Goal: Transaction & Acquisition: Purchase product/service

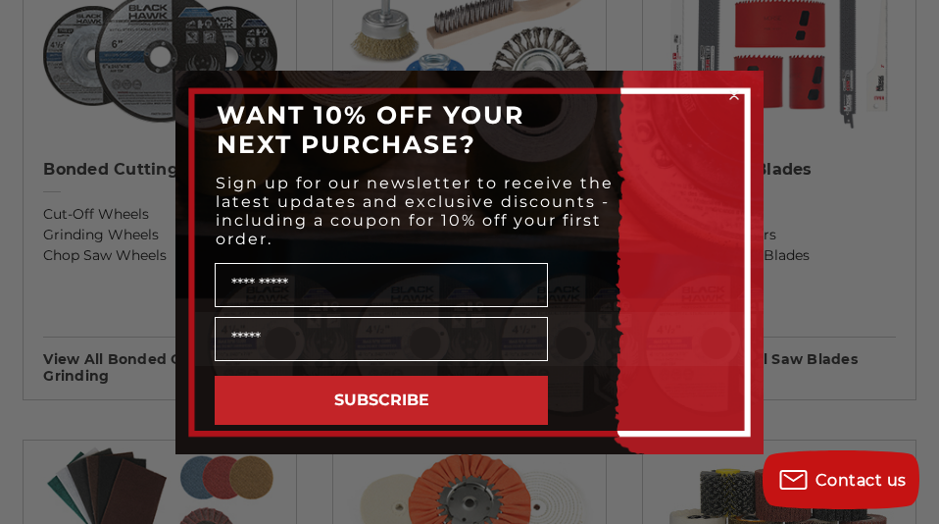
scroll to position [1261, 0]
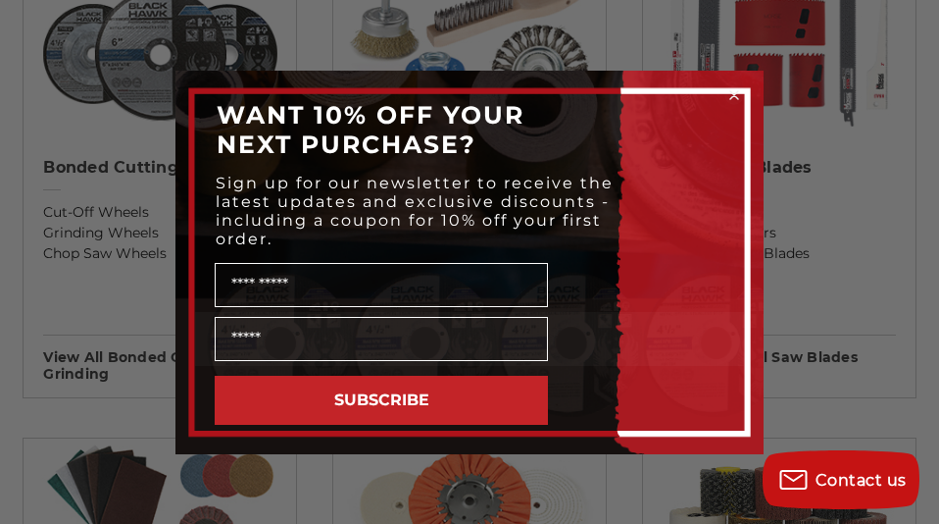
click at [736, 91] on circle "Close dialog" at bounding box center [735, 94] width 19 height 19
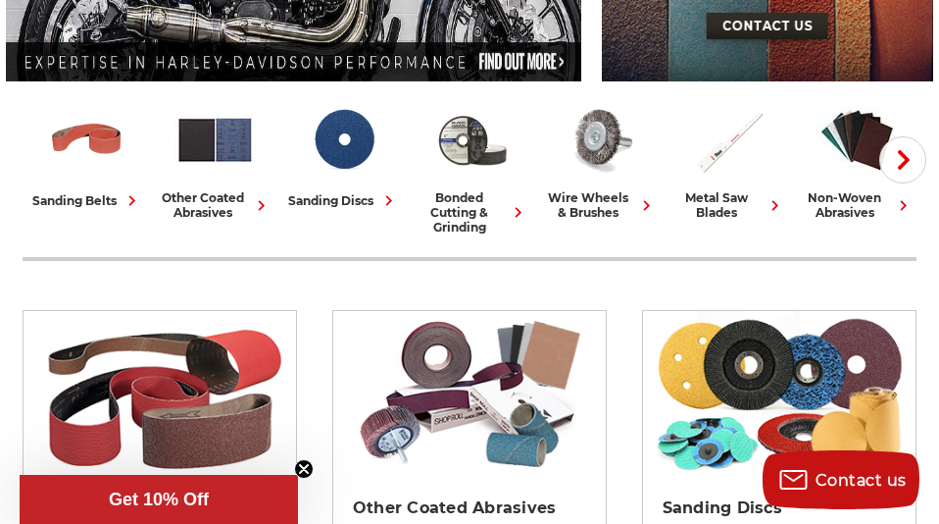
scroll to position [425, 0]
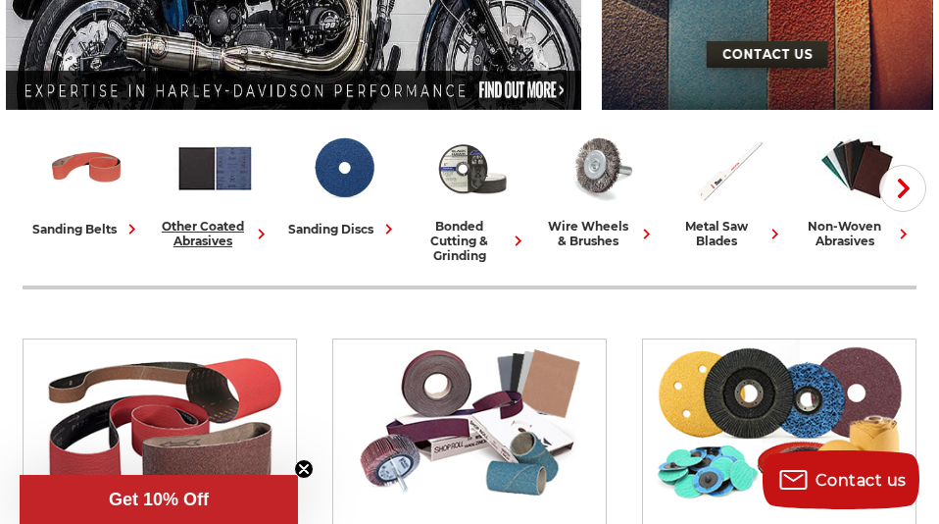
click at [199, 238] on div "other coated abrasives" at bounding box center [215, 233] width 113 height 29
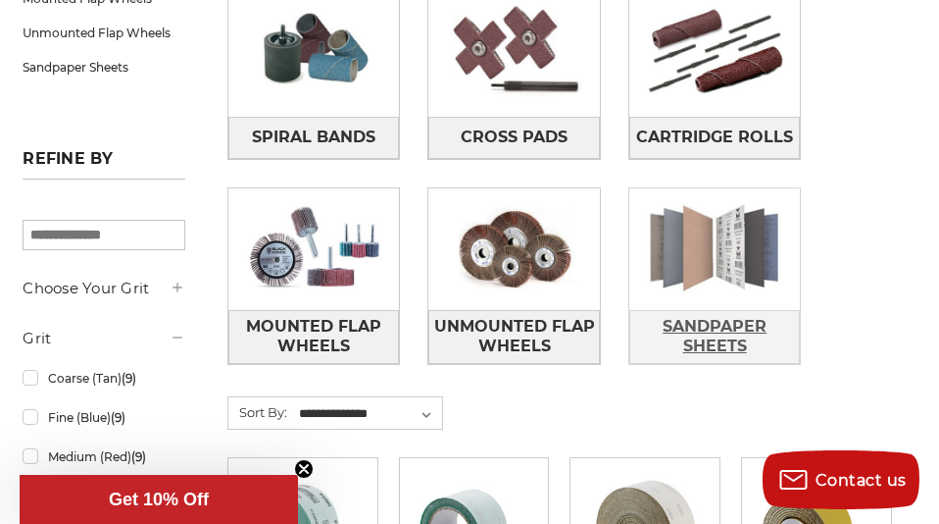
click at [706, 328] on span "Sandpaper Sheets" at bounding box center [716, 336] width 170 height 53
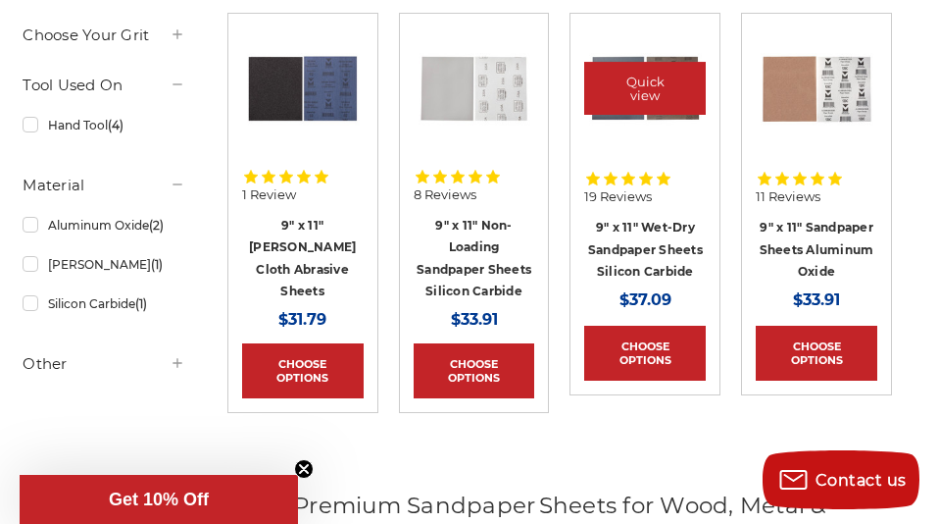
scroll to position [434, 0]
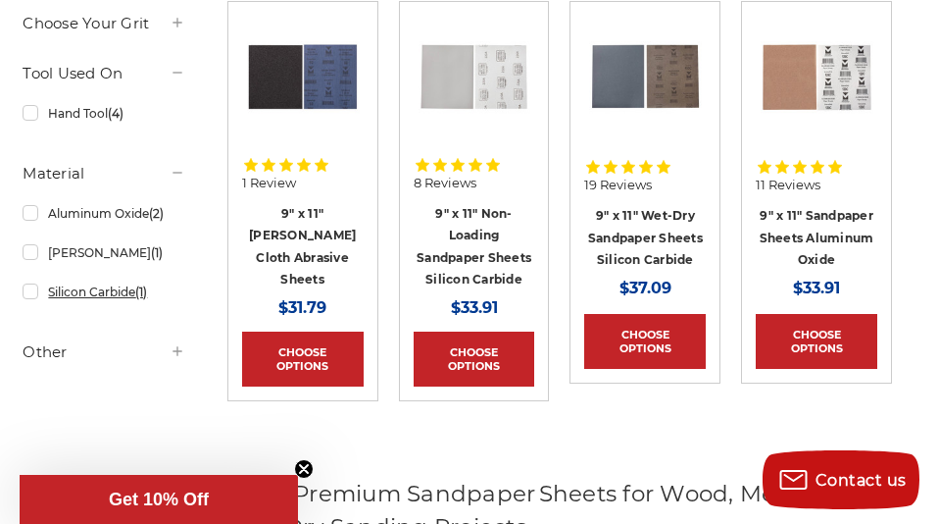
click at [30, 309] on link "Silicon Carbide (1)" at bounding box center [104, 292] width 162 height 34
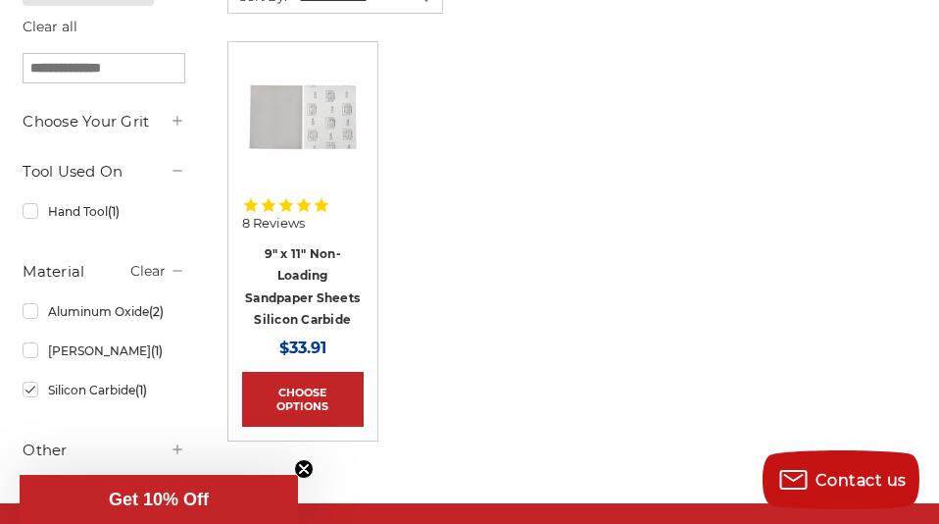
scroll to position [407, 0]
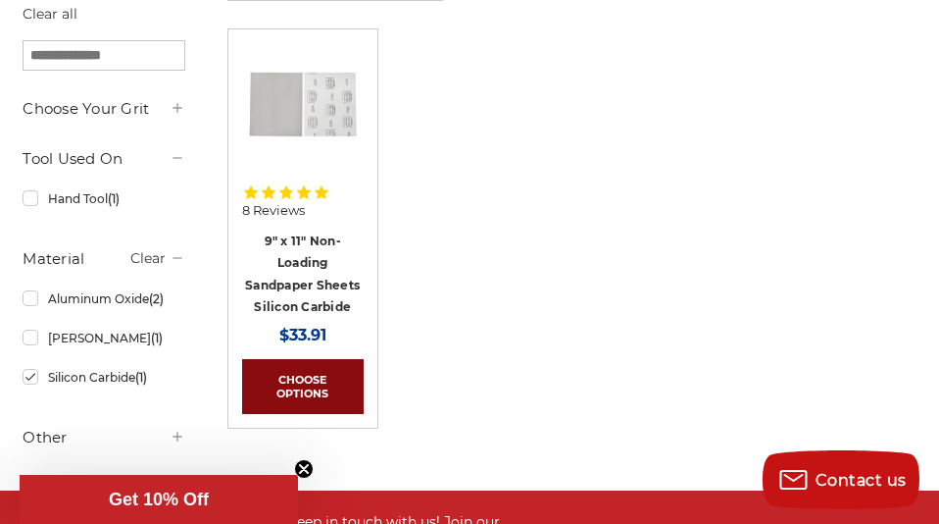
click at [301, 383] on link "Choose Options" at bounding box center [303, 386] width 122 height 55
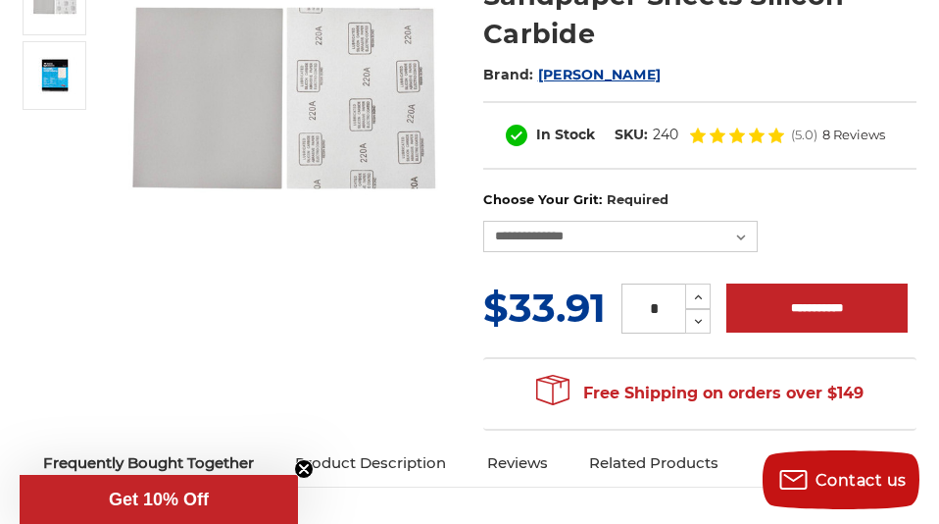
scroll to position [426, 0]
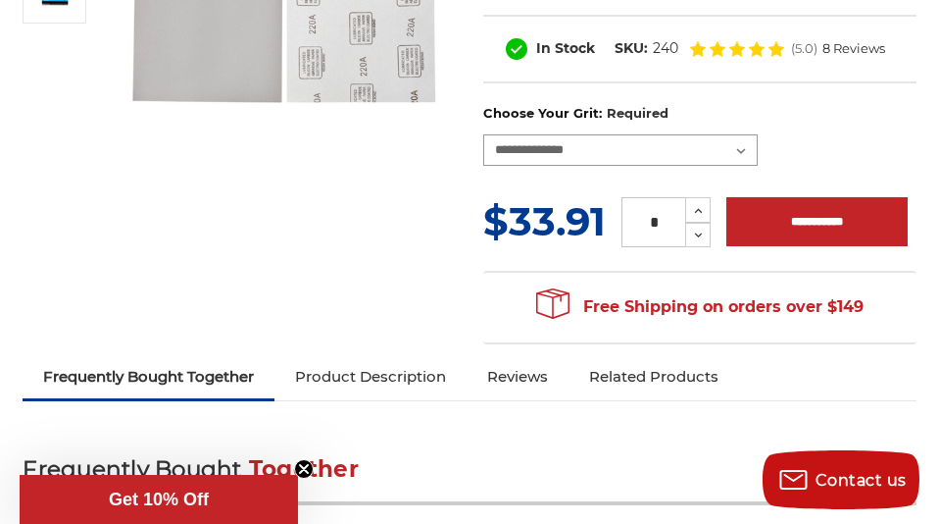
select select "***"
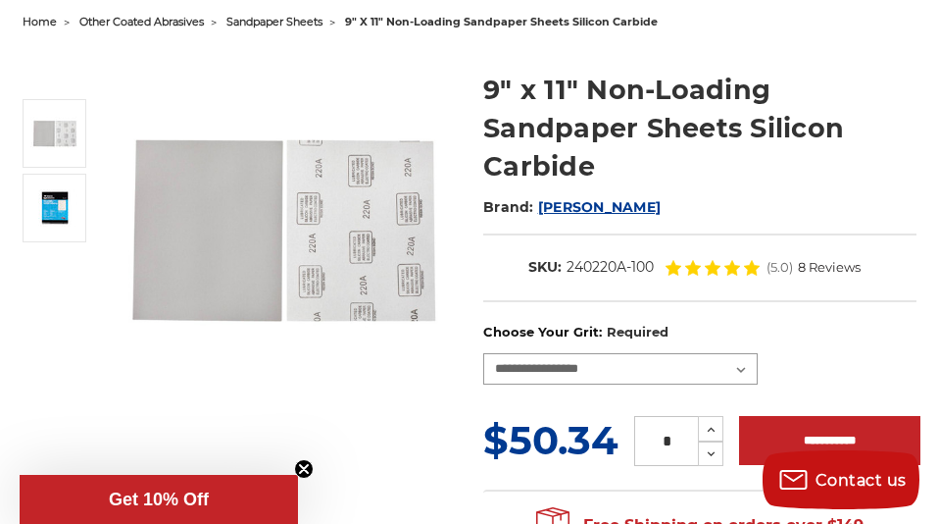
scroll to position [149, 0]
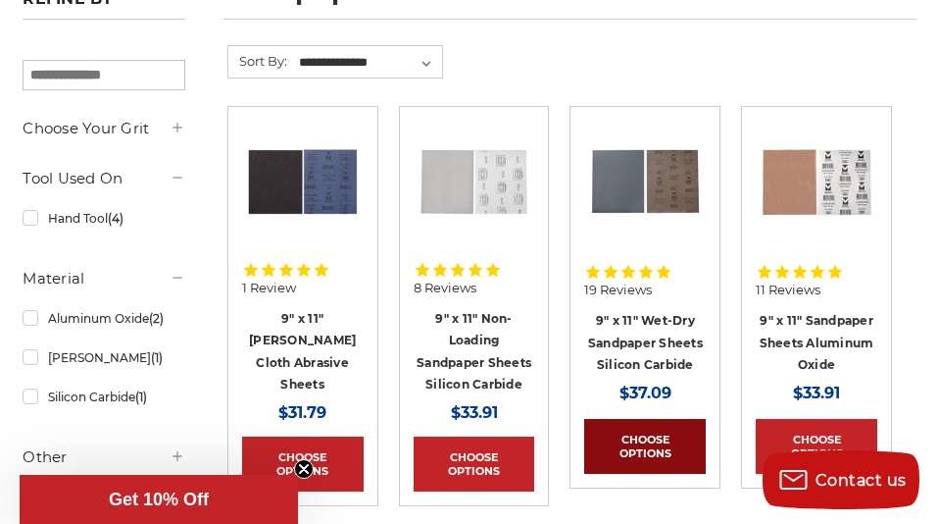
scroll to position [346, 0]
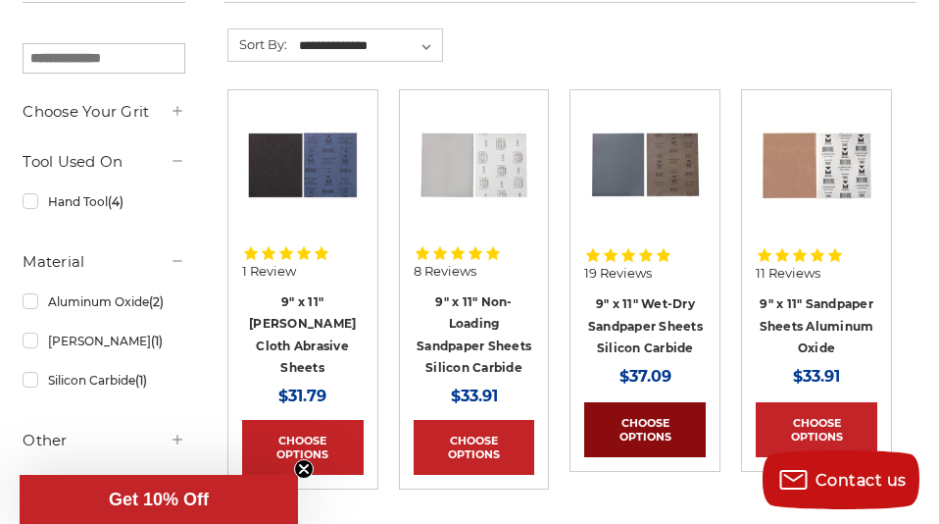
click at [650, 425] on link "Choose Options" at bounding box center [645, 429] width 122 height 55
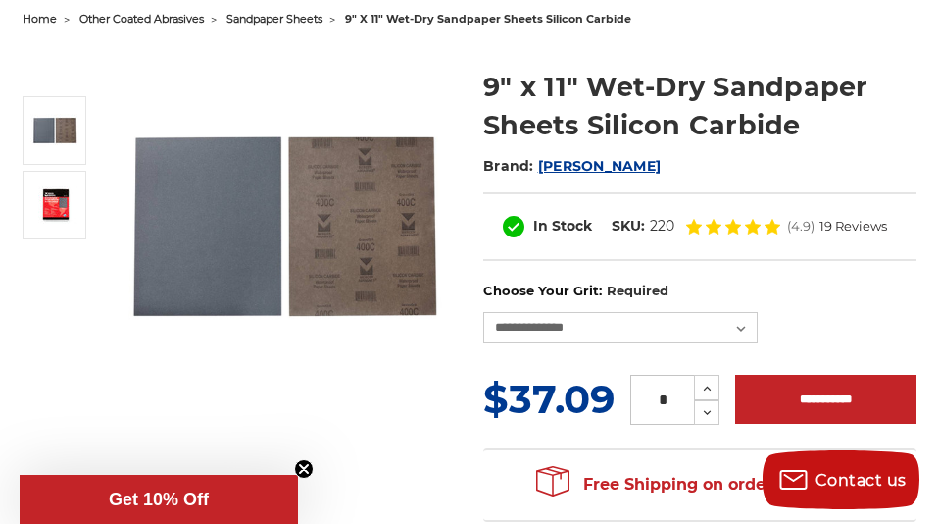
scroll to position [214, 0]
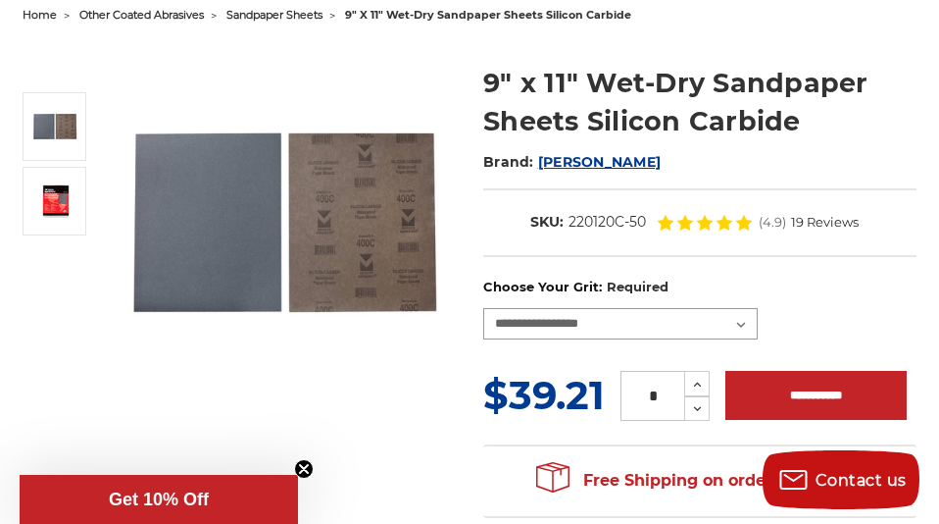
select select "***"
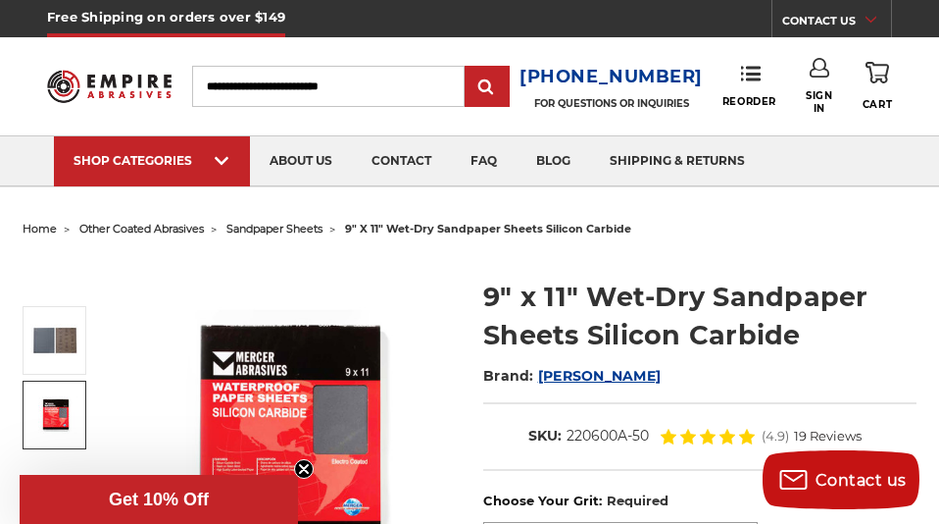
scroll to position [0, 0]
